Goal: Use online tool/utility: Utilize a website feature to perform a specific function

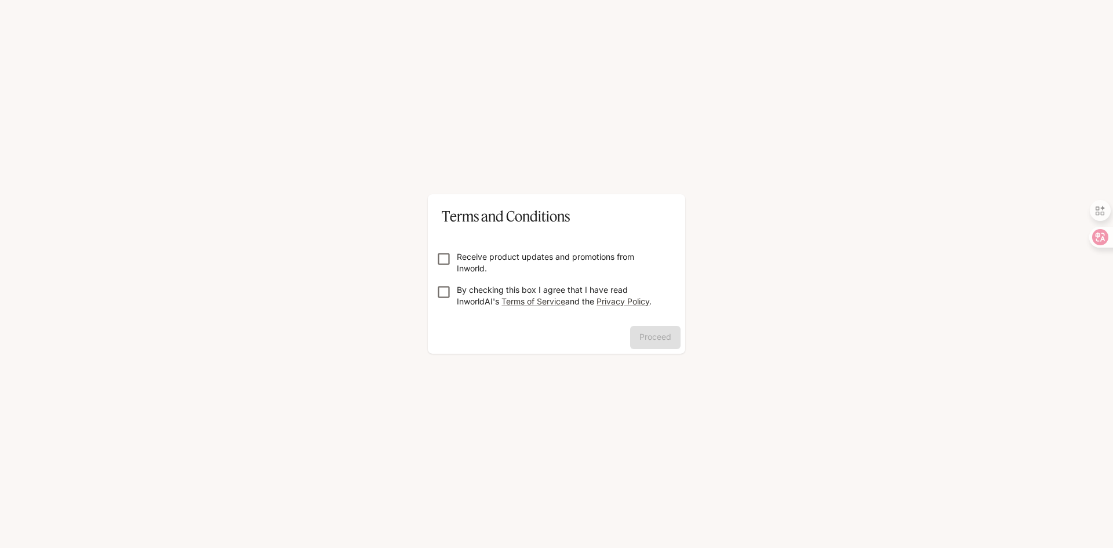
click at [518, 285] on p "By checking this box I agree that I have read InworldAI's Terms of Service and …" at bounding box center [561, 295] width 209 height 23
click at [657, 336] on button "Proceed" at bounding box center [655, 337] width 50 height 23
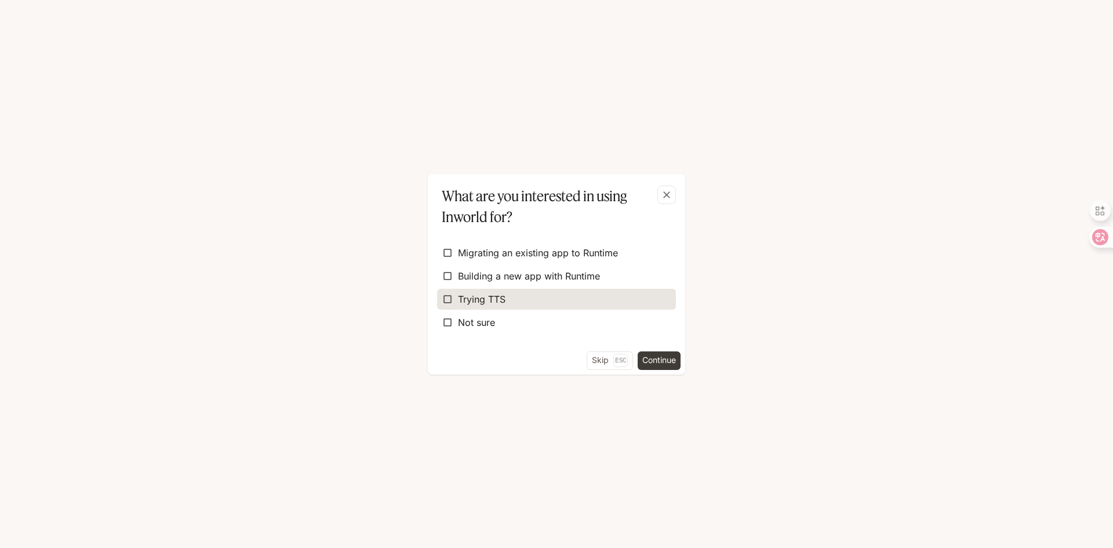
click at [548, 301] on label "Trying TTS" at bounding box center [556, 299] width 239 height 21
click at [650, 361] on button "Continue" at bounding box center [659, 360] width 43 height 19
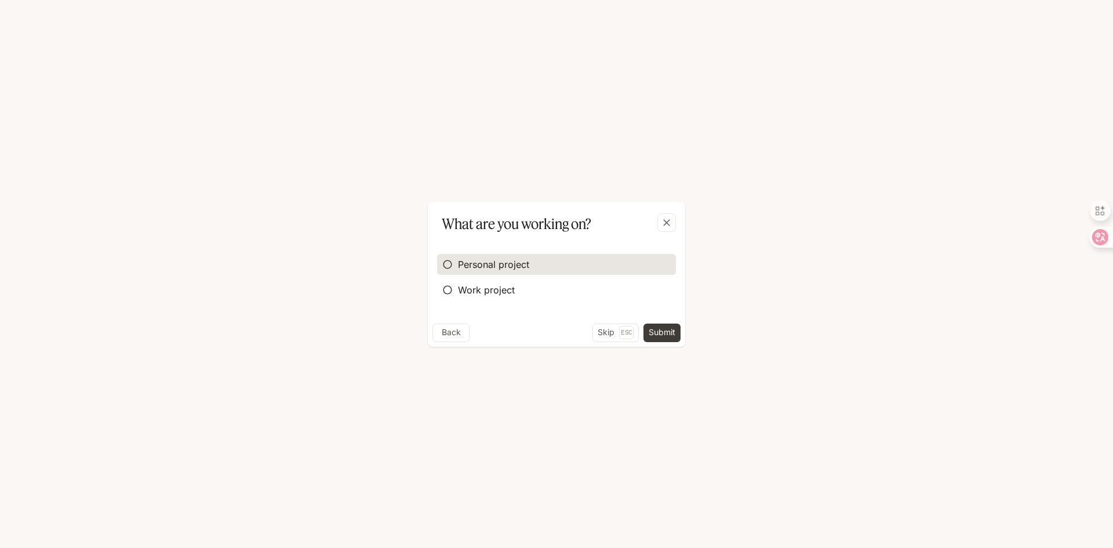
click at [525, 271] on span "Personal project" at bounding box center [493, 264] width 71 height 14
click at [639, 326] on div "Back Skip Esc Submit" at bounding box center [556, 334] width 257 height 23
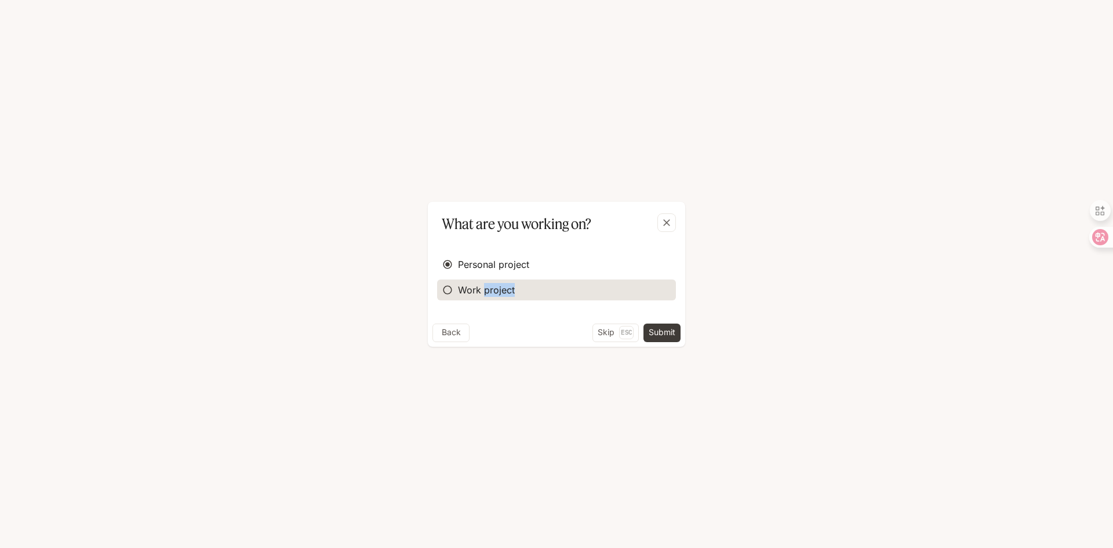
click at [486, 287] on span "Work project" at bounding box center [486, 290] width 57 height 14
click at [643, 332] on button "Continue" at bounding box center [659, 332] width 43 height 19
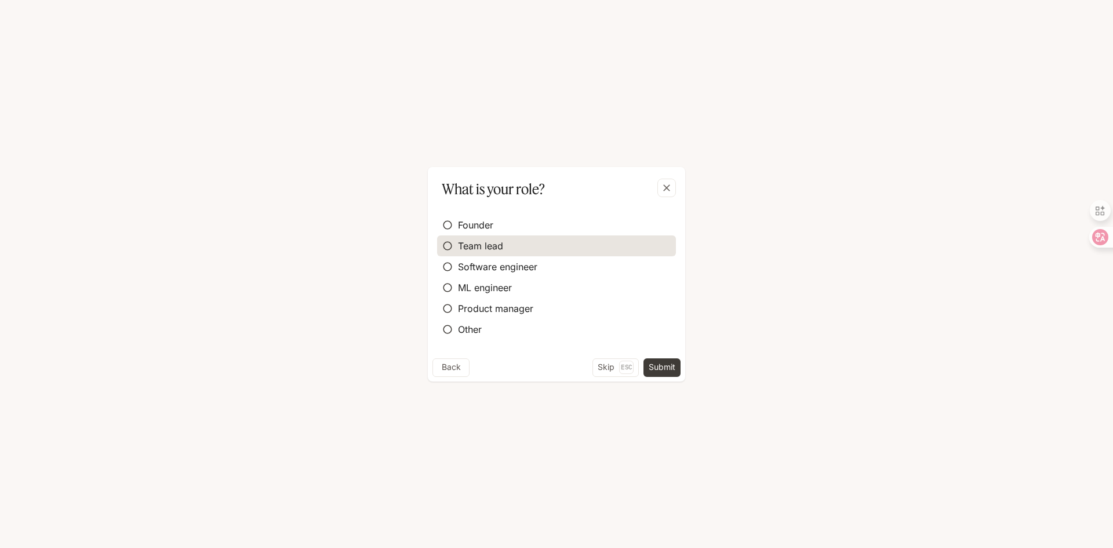
drag, startPoint x: 540, startPoint y: 227, endPoint x: 541, endPoint y: 239, distance: 12.3
click at [539, 227] on label "Founder" at bounding box center [556, 224] width 239 height 21
click at [653, 368] on button "Submit" at bounding box center [661, 367] width 37 height 19
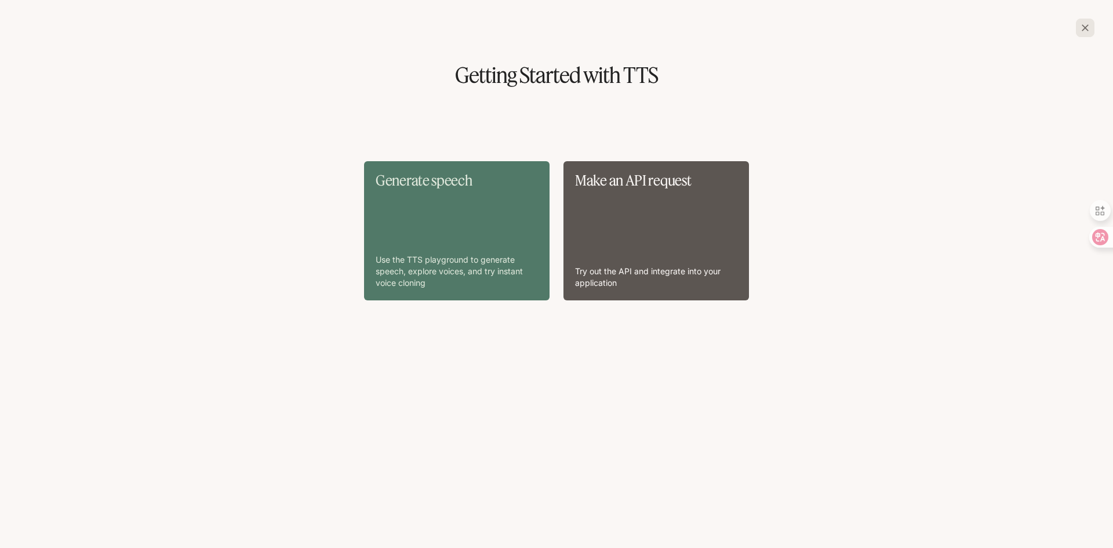
click at [457, 197] on div "Generate speech Use the TTS playground to generate speech, explore voices, and …" at bounding box center [457, 231] width 162 height 116
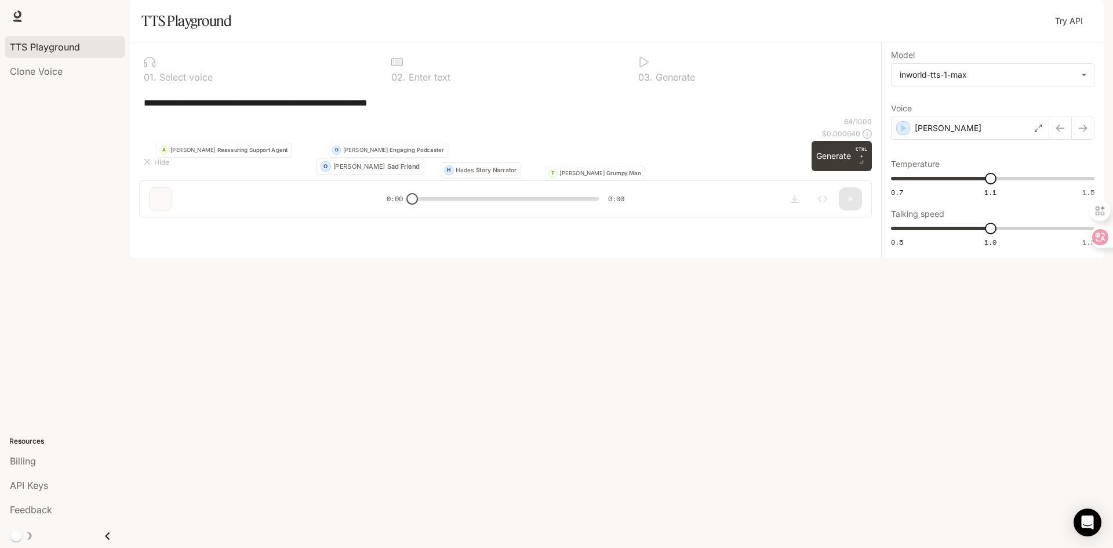
click at [336, 117] on div "**********" at bounding box center [505, 103] width 723 height 28
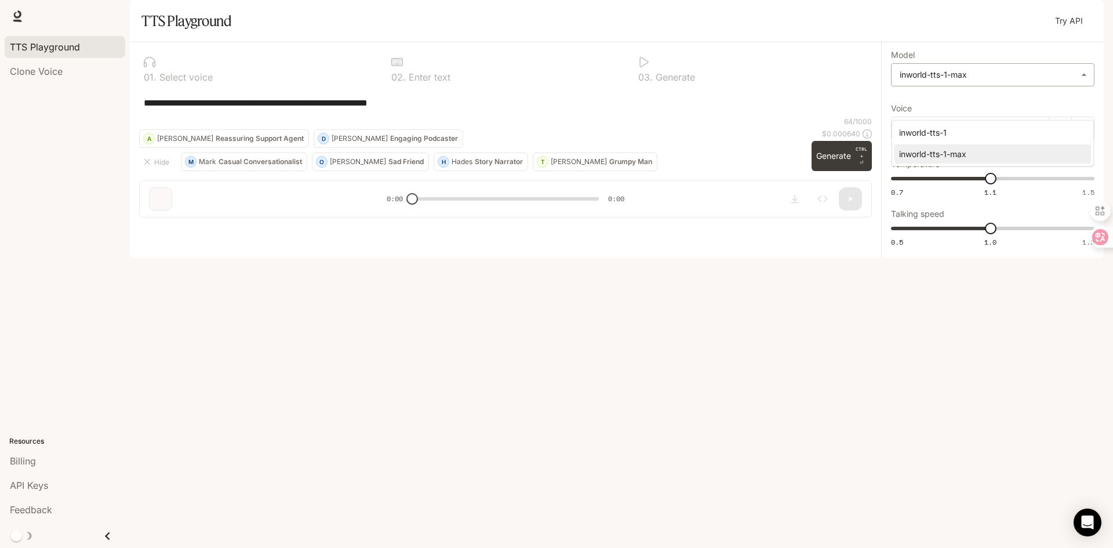
click at [987, 98] on body "**********" at bounding box center [556, 274] width 1113 height 548
click at [987, 98] on div at bounding box center [556, 274] width 1113 height 548
click at [955, 140] on div "[PERSON_NAME]" at bounding box center [970, 128] width 158 height 23
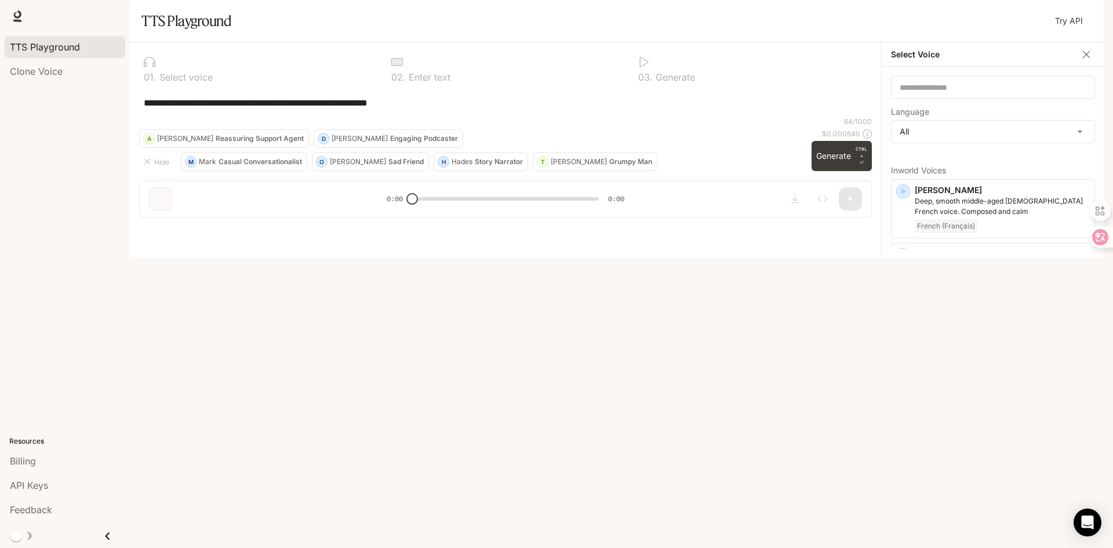
click at [942, 323] on p "[PERSON_NAME]" at bounding box center [1002, 318] width 175 height 12
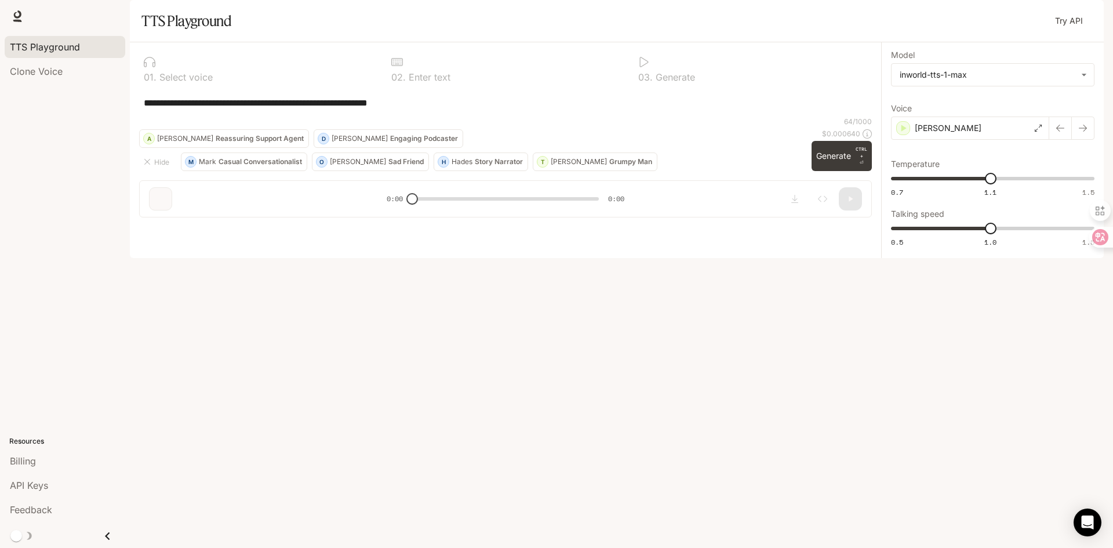
click at [390, 117] on div "**********" at bounding box center [505, 103] width 723 height 28
click at [38, 65] on span "Clone Voice" at bounding box center [36, 71] width 53 height 14
click at [38, 49] on span "TTS Playground" at bounding box center [45, 47] width 70 height 14
click at [827, 171] on button "Generate CTRL + ⏎" at bounding box center [842, 156] width 60 height 30
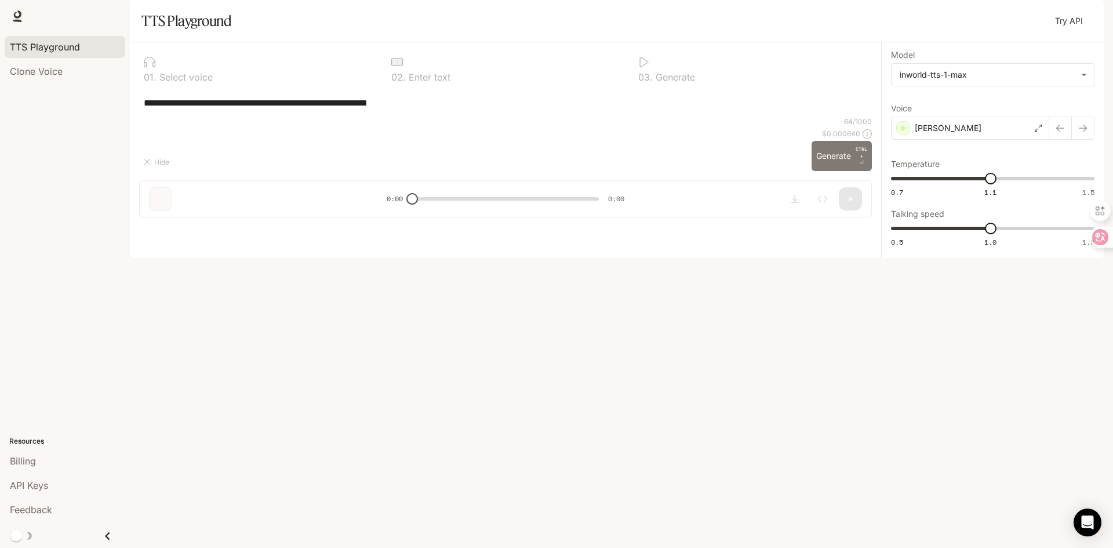
click at [827, 171] on div "64 / 1000 $ 0.000640 Generate CTRL + ⏎" at bounding box center [842, 144] width 60 height 54
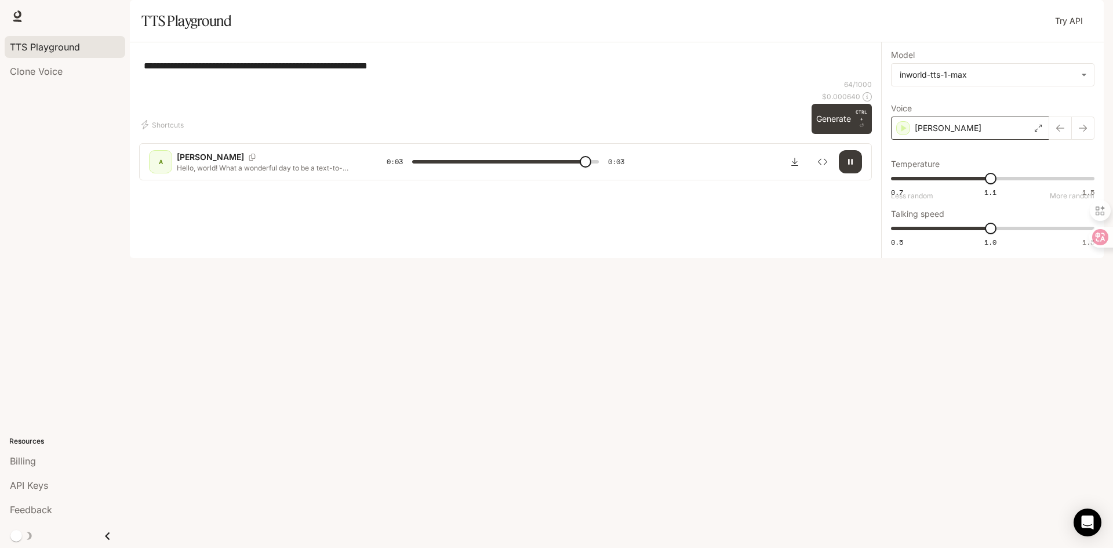
click at [976, 140] on div "[PERSON_NAME]" at bounding box center [970, 128] width 158 height 23
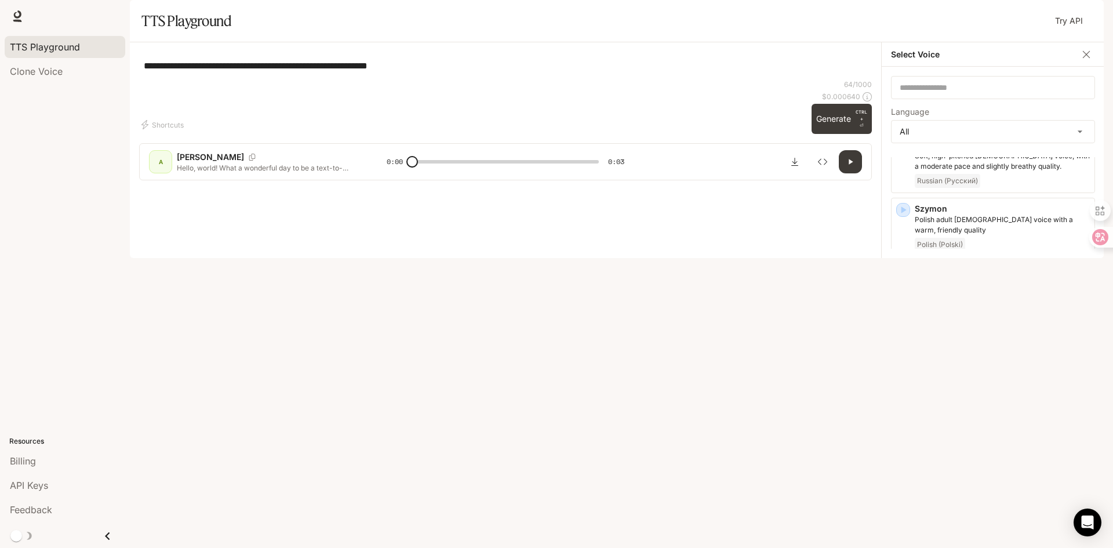
scroll to position [2674, 0]
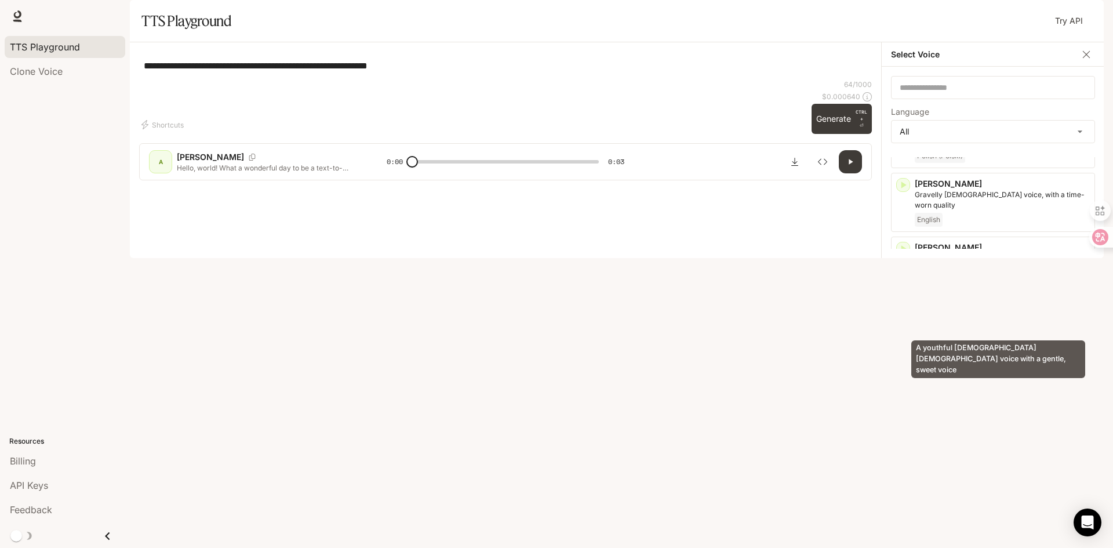
click at [936, 445] on p "A youthful [DEMOGRAPHIC_DATA] [DEMOGRAPHIC_DATA] voice with a gentle, sweet voi…" at bounding box center [1002, 455] width 175 height 21
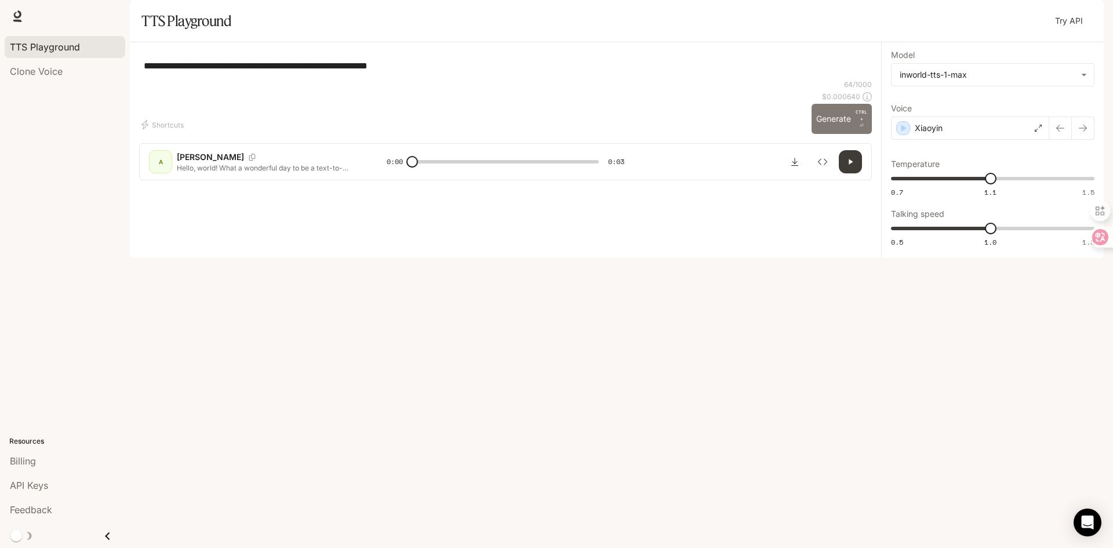
click at [826, 134] on button "Generate CTRL + ⏎" at bounding box center [842, 119] width 60 height 30
type input "*"
